Goal: Task Accomplishment & Management: Complete application form

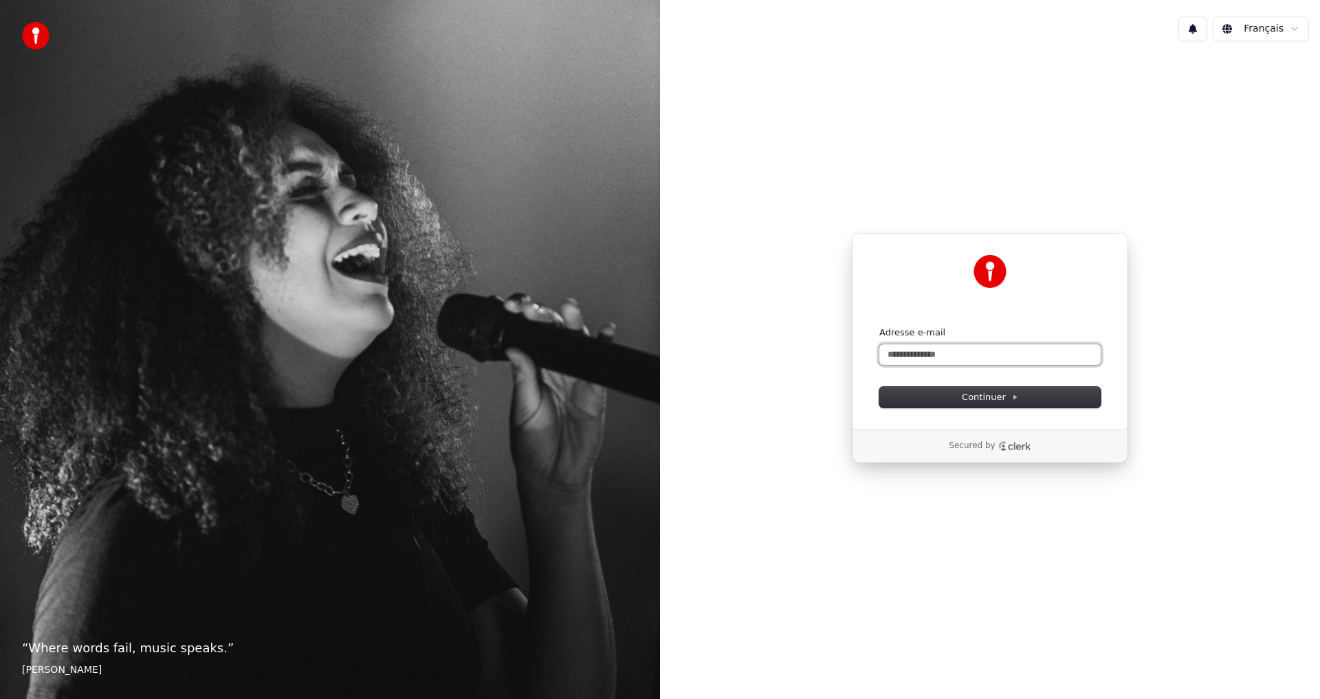
click at [909, 357] on input "Adresse e-mail" at bounding box center [989, 354] width 221 height 21
click at [1199, 21] on button "1" at bounding box center [1192, 28] width 29 height 25
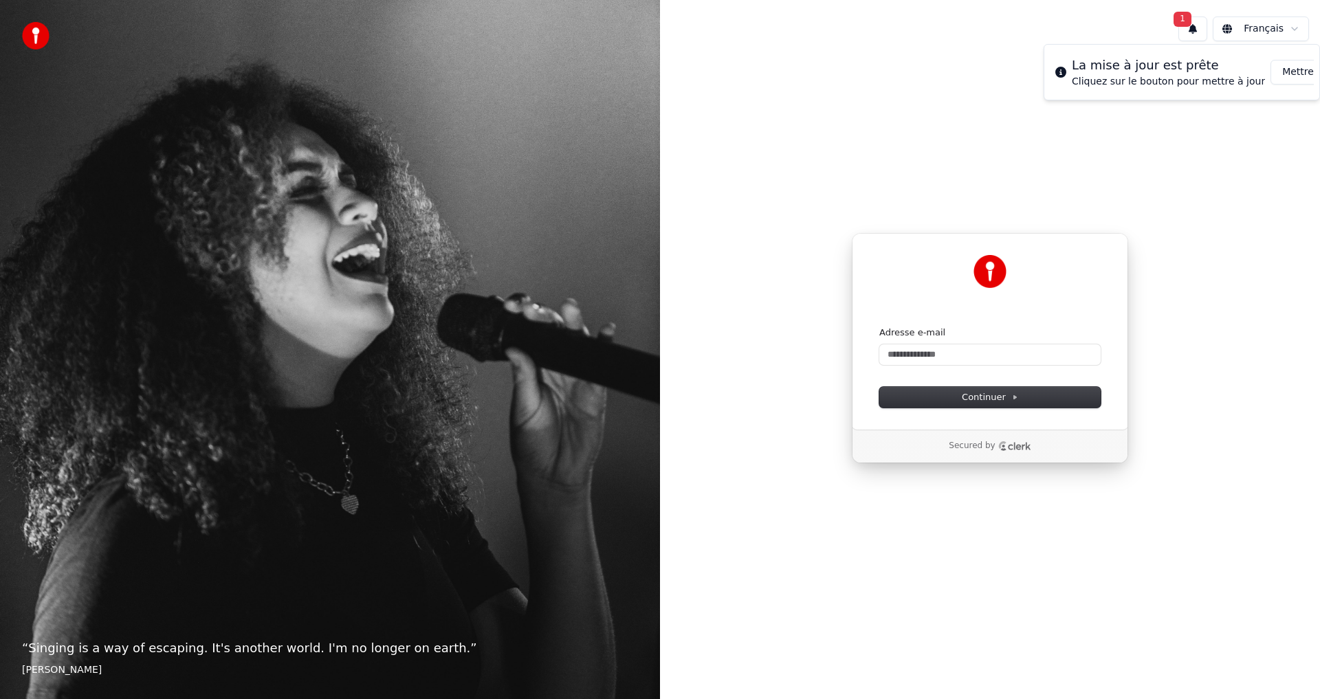
click at [1283, 76] on button "Mettre à Jour" at bounding box center [1313, 72] width 86 height 25
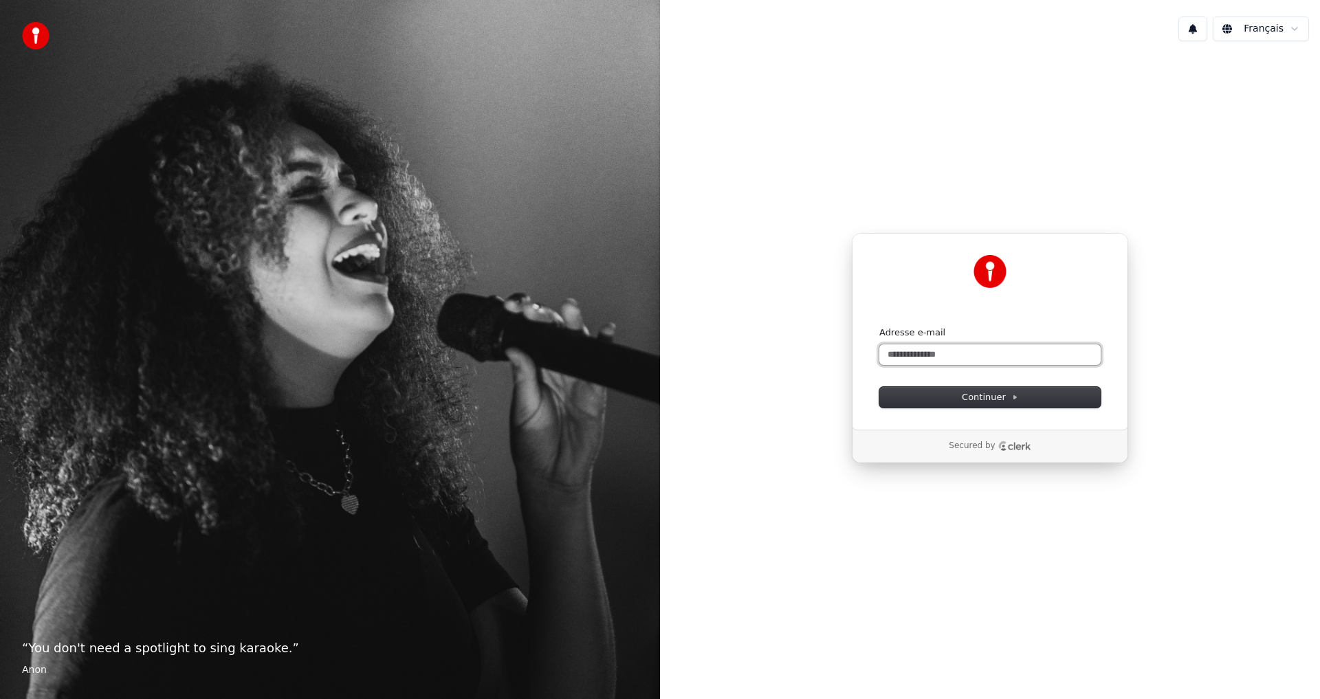
click at [906, 351] on input "Adresse e-mail" at bounding box center [989, 354] width 221 height 21
click at [905, 352] on input "Adresse e-mail" at bounding box center [989, 354] width 221 height 21
click at [1096, 109] on div "Continuer avec Google ou Adresse e-mail Continuer Secured by" at bounding box center [990, 348] width 660 height 592
click at [948, 353] on input "Adresse e-mail" at bounding box center [989, 354] width 221 height 21
click at [958, 394] on button "Continuer" at bounding box center [989, 397] width 221 height 21
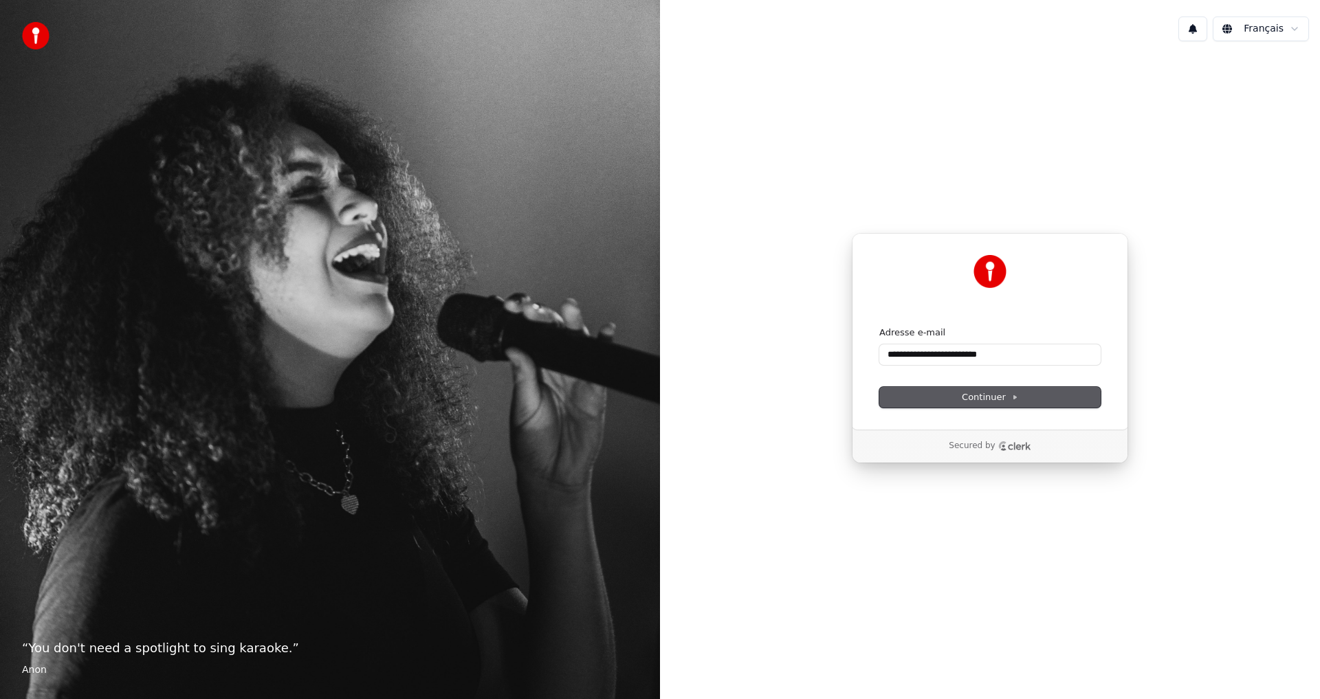
type input "**********"
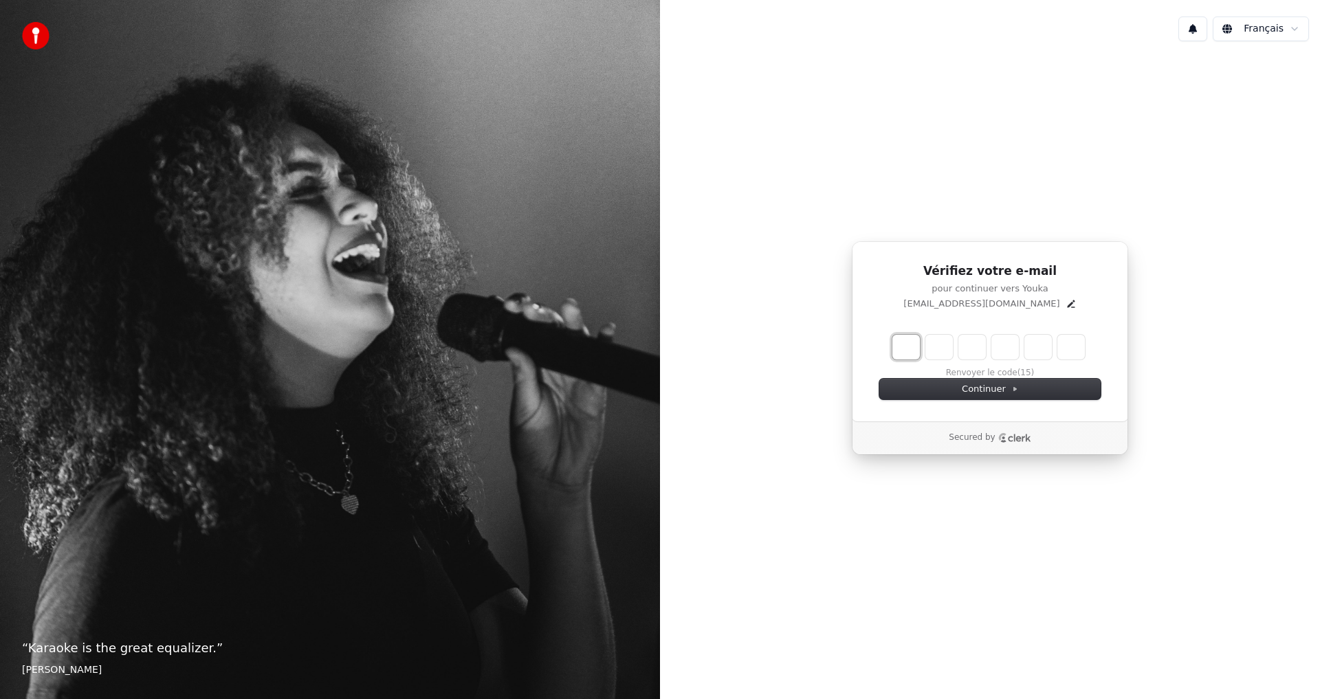
click at [911, 348] on input "Enter verification code. Digit 1" at bounding box center [905, 347] width 27 height 25
drag, startPoint x: 909, startPoint y: 346, endPoint x: 899, endPoint y: 346, distance: 9.6
click at [907, 344] on input "Enter verification code. Digit 1" at bounding box center [905, 347] width 27 height 25
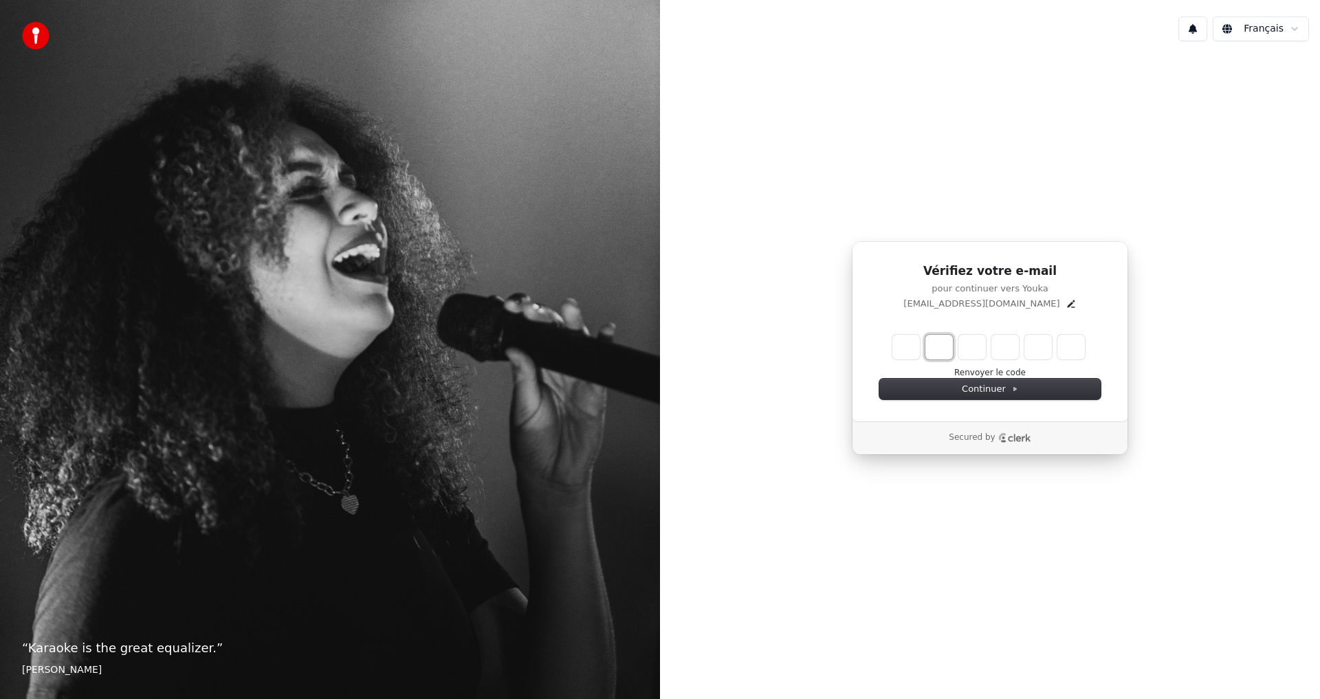
type input "*"
drag, startPoint x: 941, startPoint y: 349, endPoint x: 929, endPoint y: 352, distance: 12.0
click at [929, 352] on input "*" at bounding box center [938, 347] width 27 height 25
type input "*"
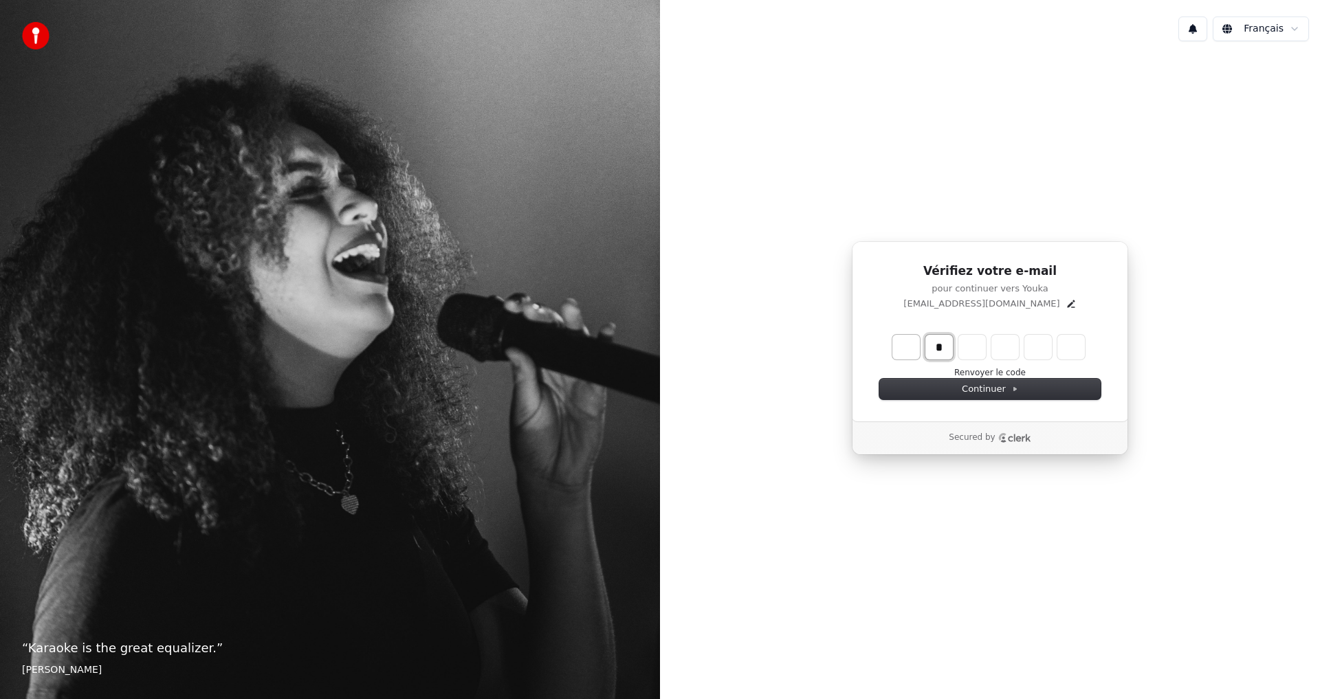
drag, startPoint x: 931, startPoint y: 349, endPoint x: 919, endPoint y: 353, distance: 13.0
click at [919, 353] on div "*" at bounding box center [988, 347] width 198 height 30
type input "*"
click at [938, 345] on input "*" at bounding box center [938, 347] width 27 height 25
click at [902, 348] on input "Enter verification code. Digit 1" at bounding box center [905, 347] width 27 height 25
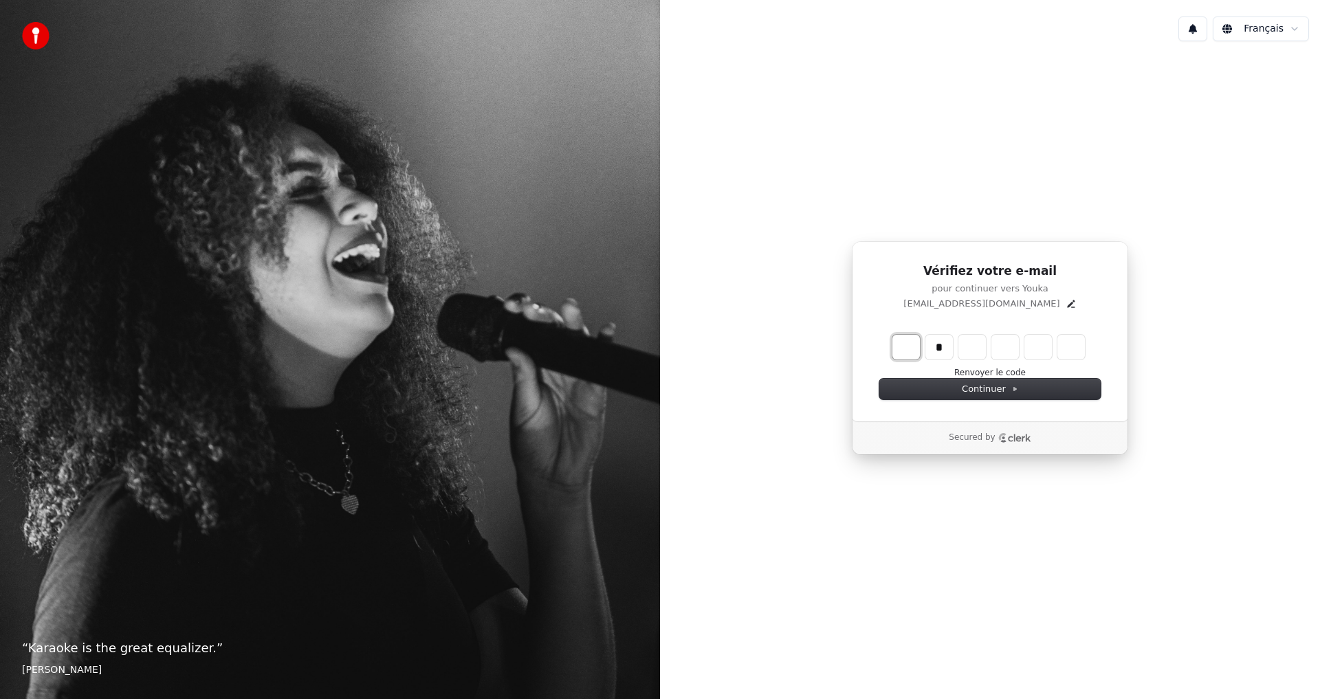
click at [902, 347] on input "Enter verification code. Digit 1" at bounding box center [905, 347] width 27 height 25
type input "*"
type input "**"
type input "*"
type input "**"
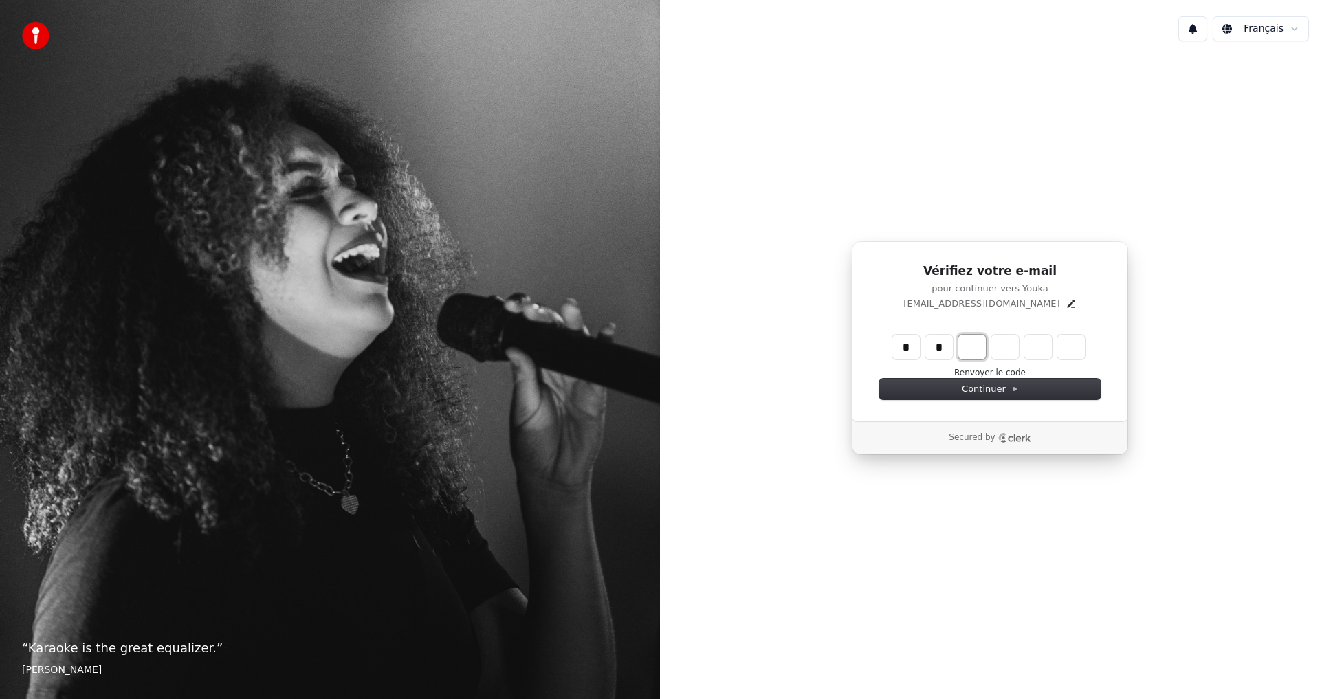
type input "*"
type input "***"
type input "*"
type input "****"
type input "*"
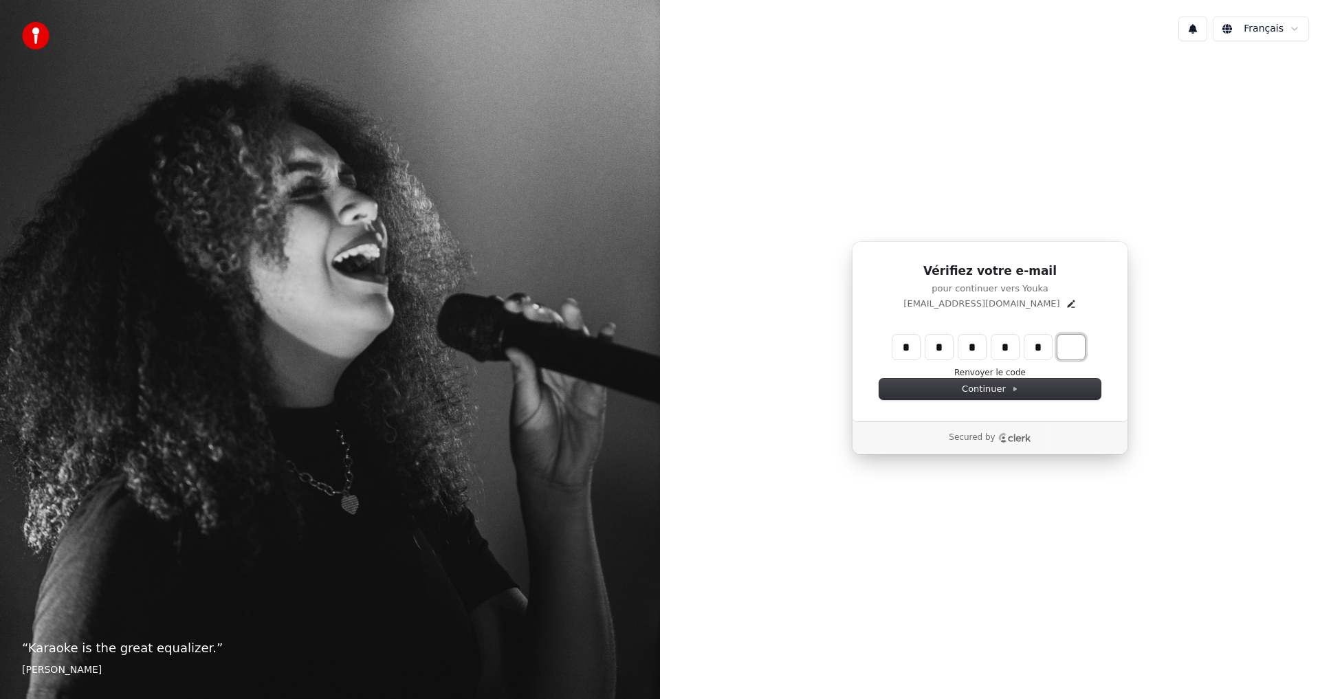
type input "******"
type input "*"
